Goal: Task Accomplishment & Management: Use online tool/utility

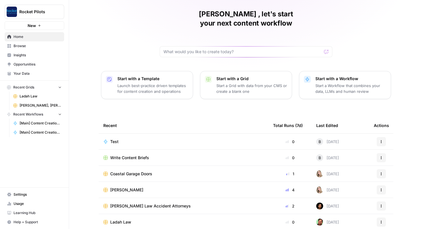
scroll to position [35, 0]
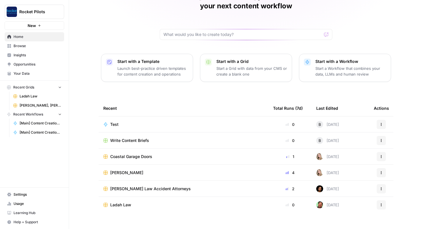
click at [15, 44] on span "Browse" at bounding box center [38, 45] width 48 height 5
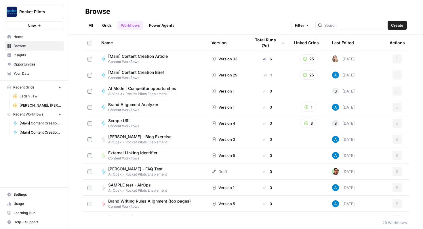
click at [109, 24] on link "Grids" at bounding box center [107, 25] width 16 height 9
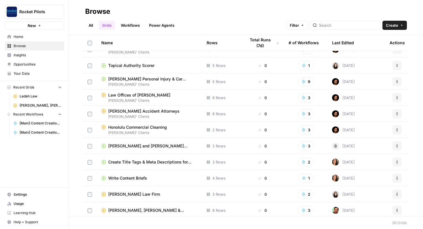
scroll to position [106, 0]
click at [167, 111] on div "[PERSON_NAME] Accident Attorneys" at bounding box center [149, 112] width 96 height 6
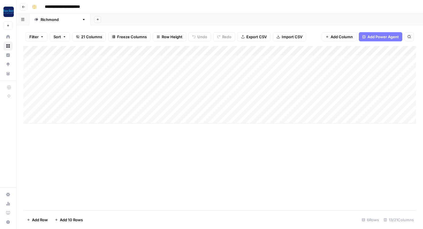
click at [69, 70] on div "Add Column" at bounding box center [219, 85] width 393 height 78
click at [85, 58] on div "Add Column" at bounding box center [219, 85] width 393 height 78
click at [178, 145] on div "Add Column" at bounding box center [219, 128] width 393 height 165
